Goal: Navigation & Orientation: Find specific page/section

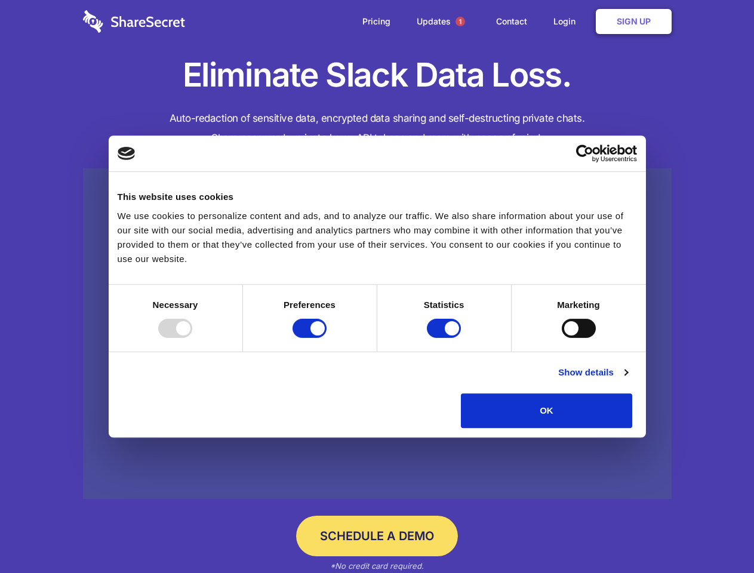
click at [192, 338] on div at bounding box center [175, 328] width 34 height 19
click at [326, 338] on input "Preferences" at bounding box center [309, 328] width 34 height 19
checkbox input "false"
click at [445, 338] on input "Statistics" at bounding box center [444, 328] width 34 height 19
checkbox input "false"
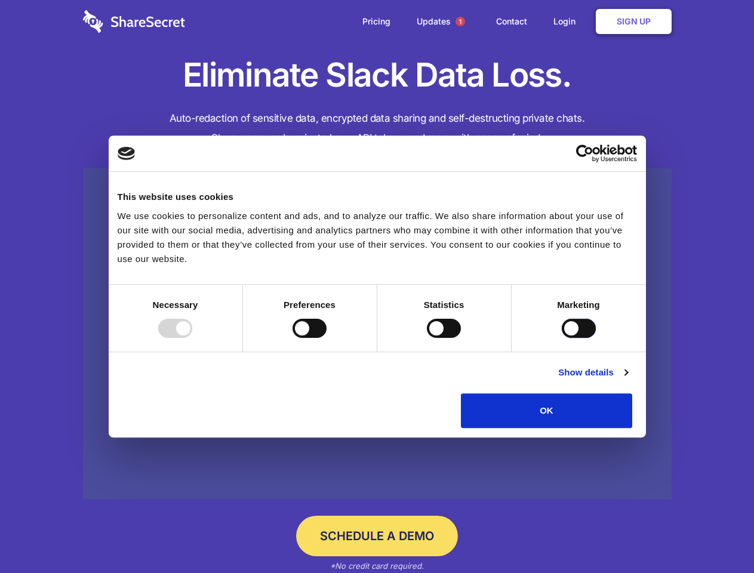
click at [562, 338] on input "Marketing" at bounding box center [579, 328] width 34 height 19
checkbox input "true"
click at [627, 380] on link "Show details" at bounding box center [592, 372] width 69 height 14
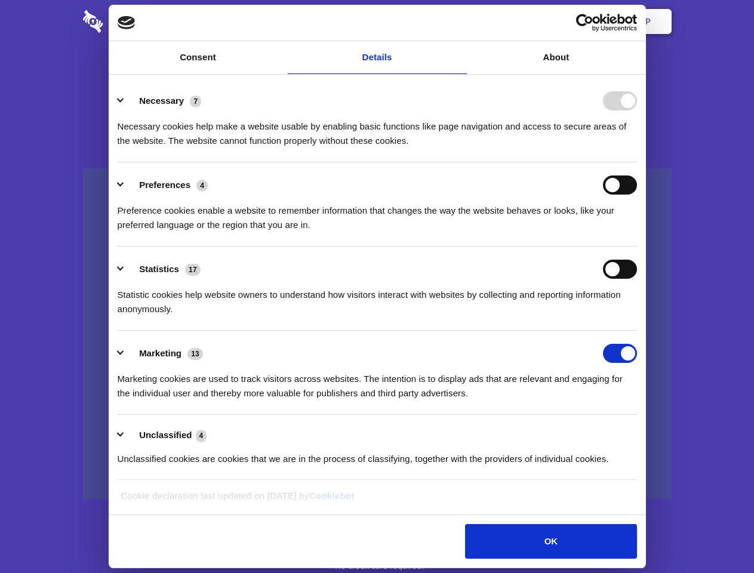
click at [637, 162] on li "Necessary 7 Necessary cookies help make a website usable by enabling basic func…" at bounding box center [377, 120] width 519 height 84
click at [460, 21] on span "1" at bounding box center [460, 22] width 10 height 10
